Goal: Communication & Community: Share content

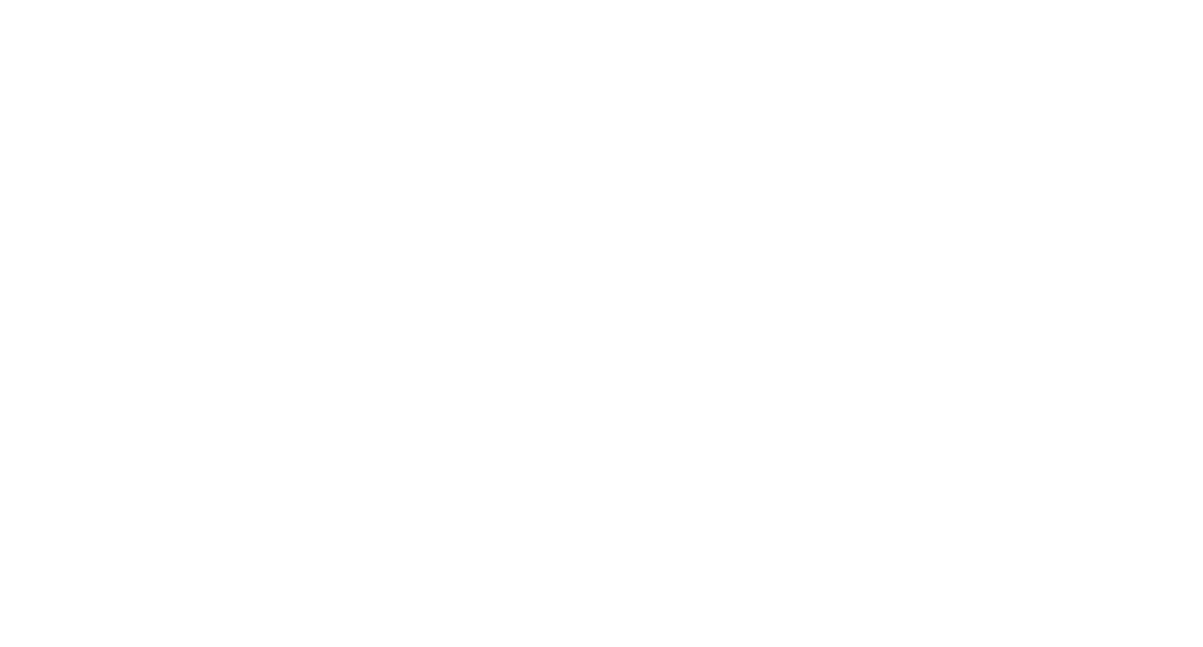
select select "*"
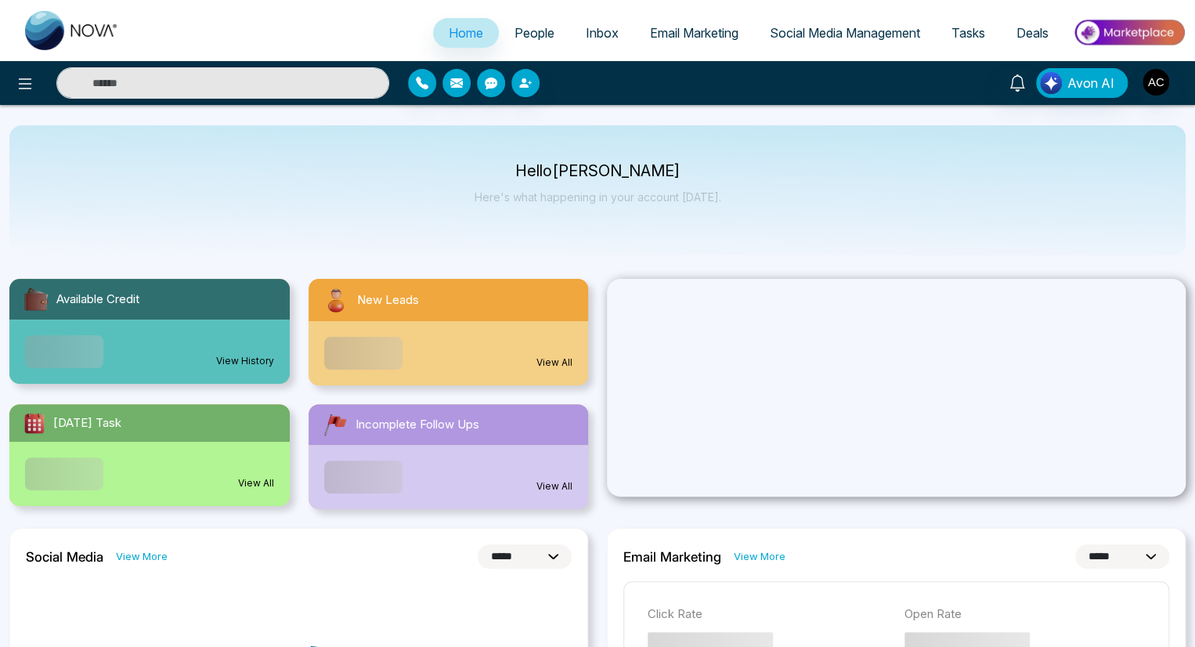
click at [523, 33] on span "People" at bounding box center [535, 33] width 40 height 16
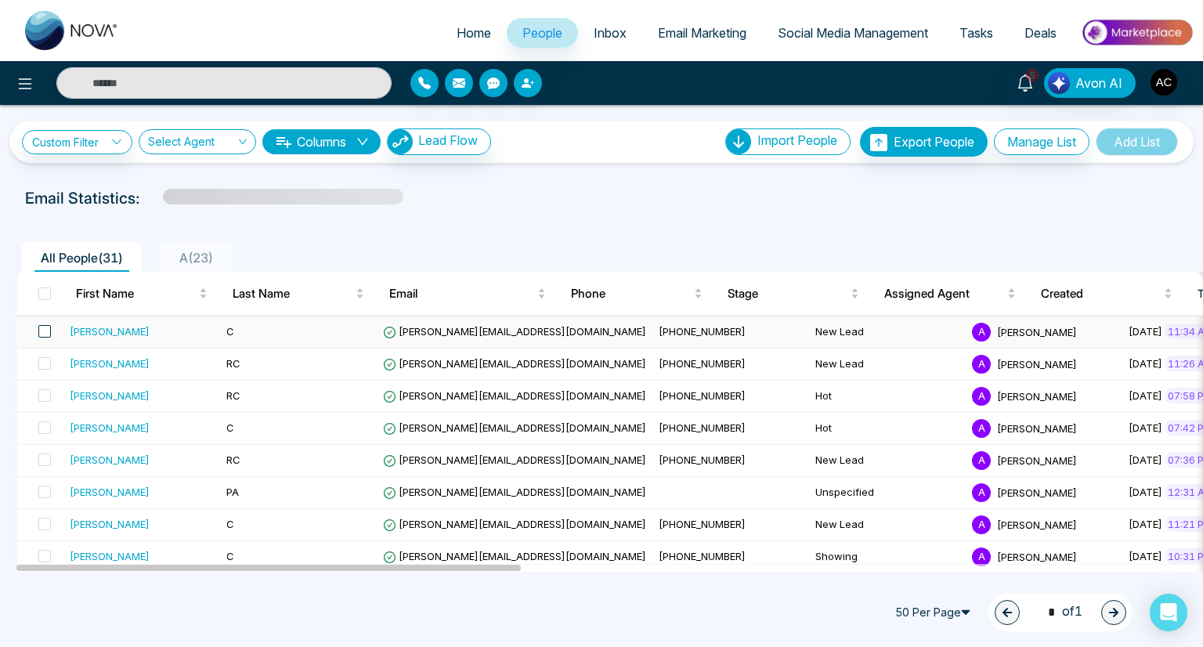
click at [44, 330] on span at bounding box center [44, 331] width 13 height 13
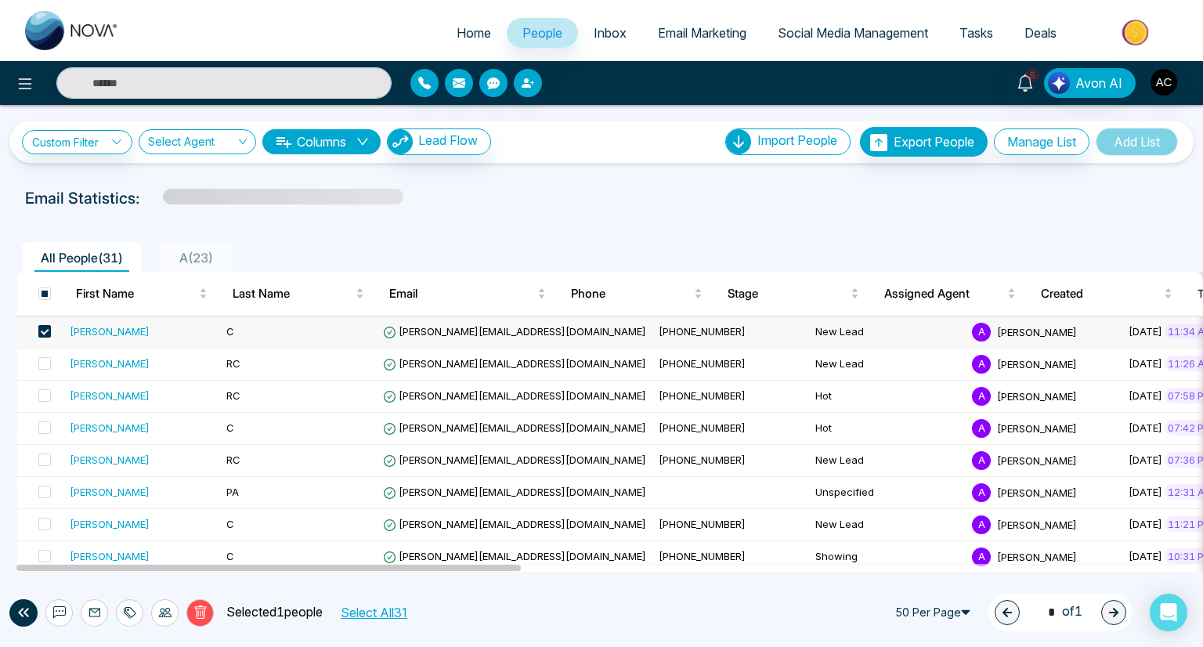
click at [59, 612] on icon at bounding box center [59, 612] width 13 height 13
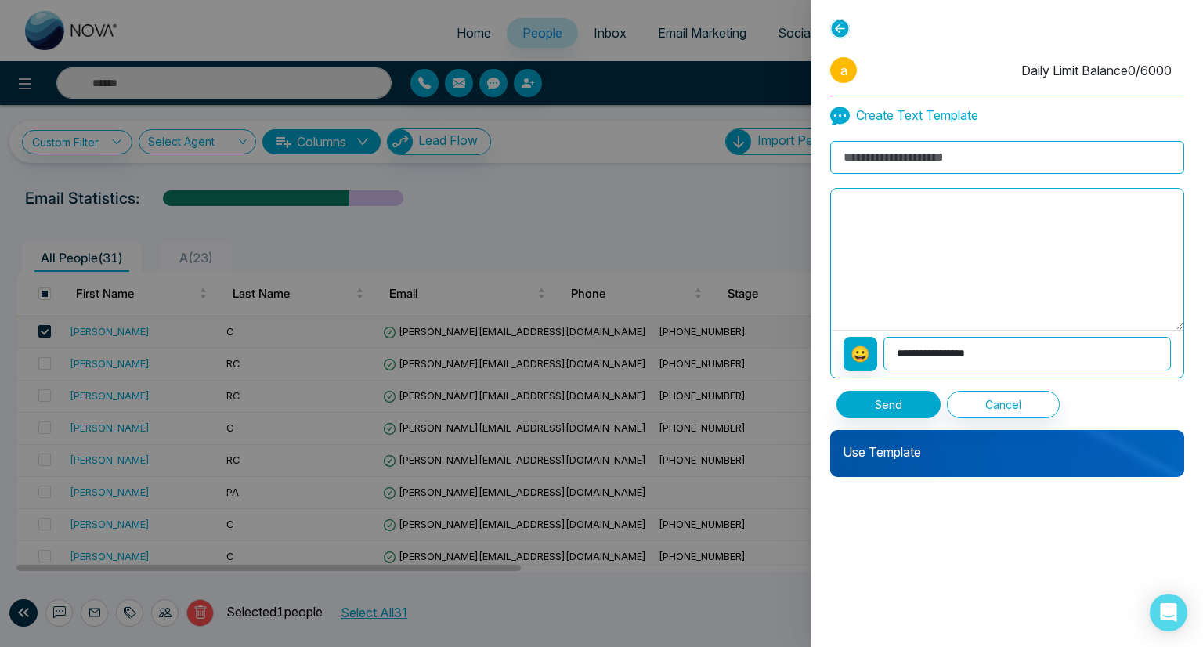
click at [1007, 444] on p "Use Template" at bounding box center [1007, 445] width 354 height 31
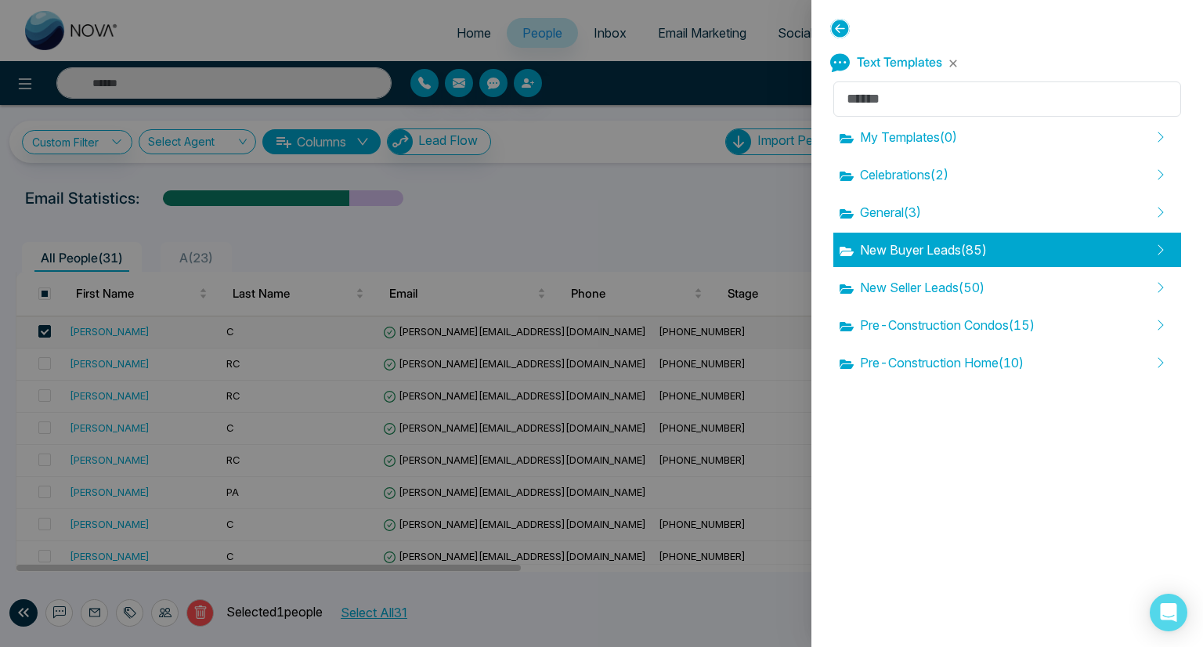
click at [915, 250] on span "New Buyer Leads ( 85 )" at bounding box center [913, 249] width 147 height 19
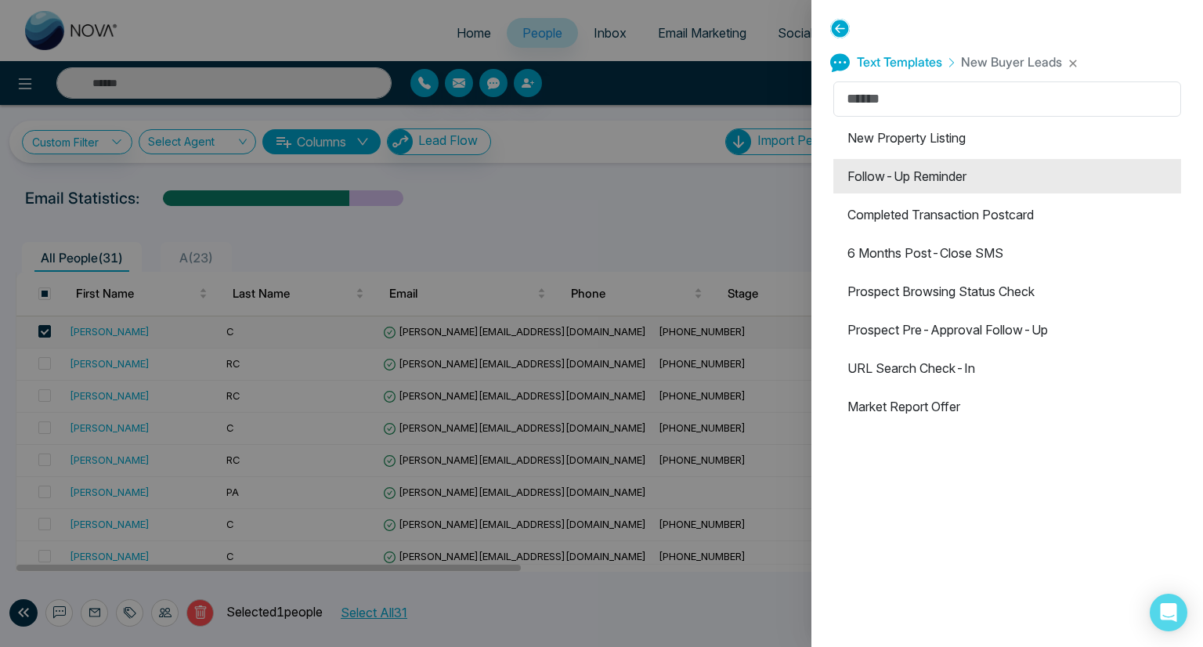
click at [1002, 176] on li "Follow-Up Reminder" at bounding box center [1007, 176] width 348 height 34
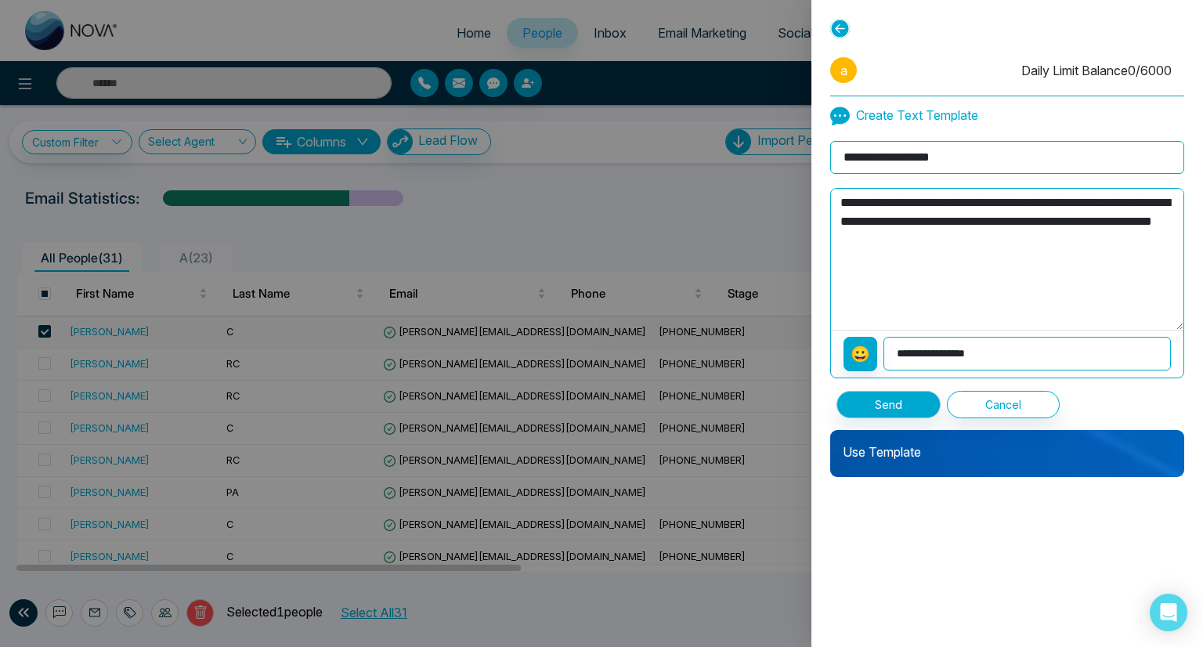
click at [887, 403] on button "Send" at bounding box center [888, 404] width 104 height 27
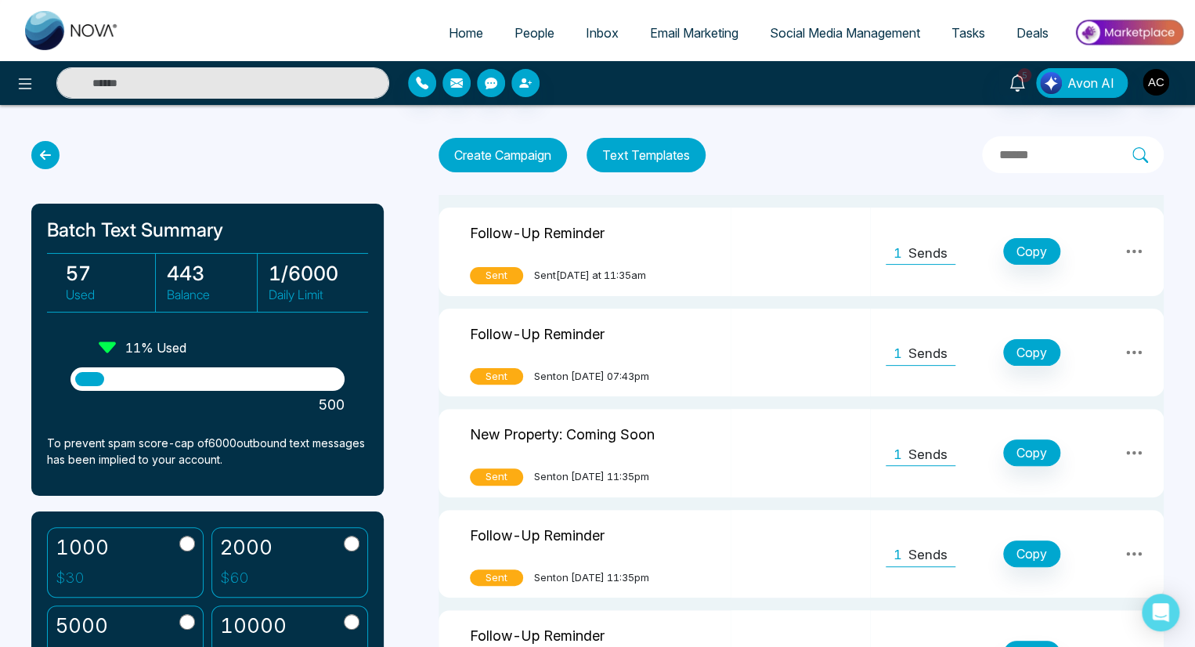
click at [45, 155] on icon at bounding box center [45, 155] width 28 height 28
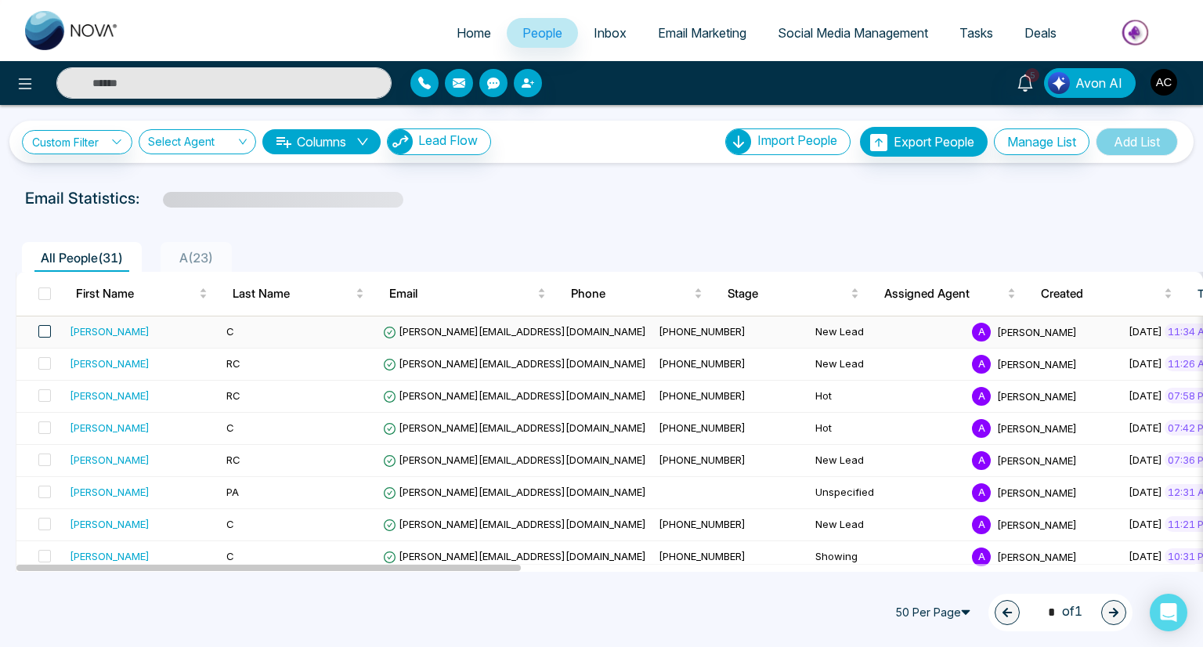
click at [44, 330] on span at bounding box center [44, 331] width 13 height 13
click at [59, 612] on icon at bounding box center [59, 612] width 13 height 13
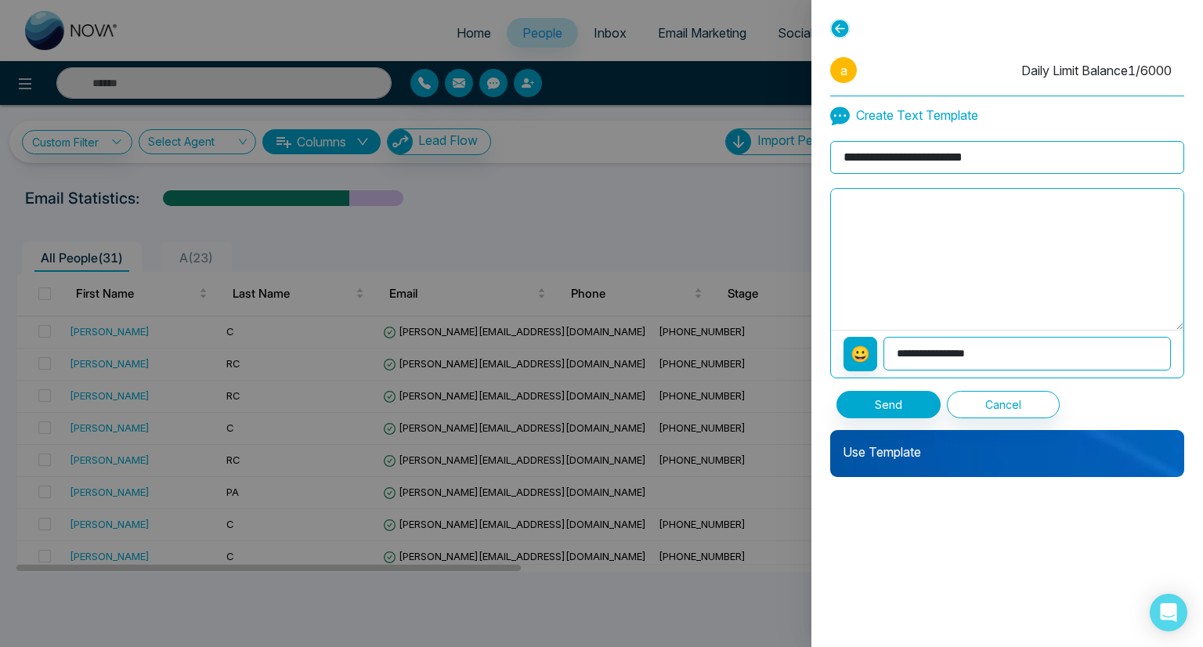
type input "**********"
type textarea "**********"
click at [887, 403] on button "Send" at bounding box center [888, 404] width 104 height 27
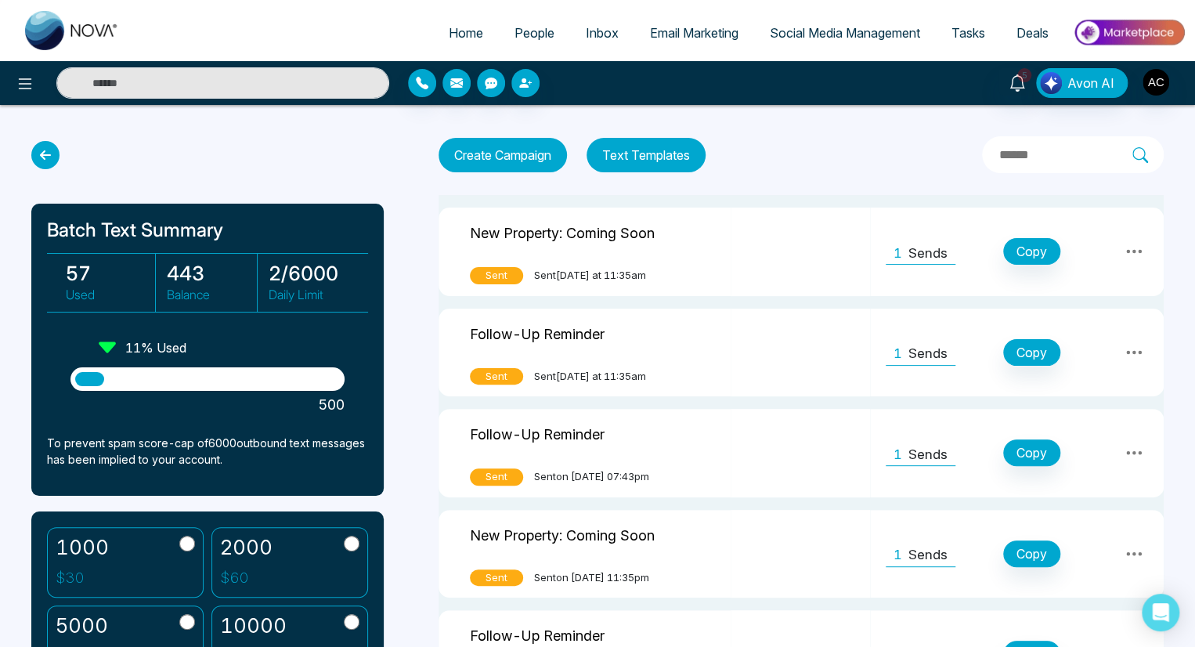
click at [45, 155] on icon at bounding box center [45, 155] width 28 height 28
